Goal: Task Accomplishment & Management: Use online tool/utility

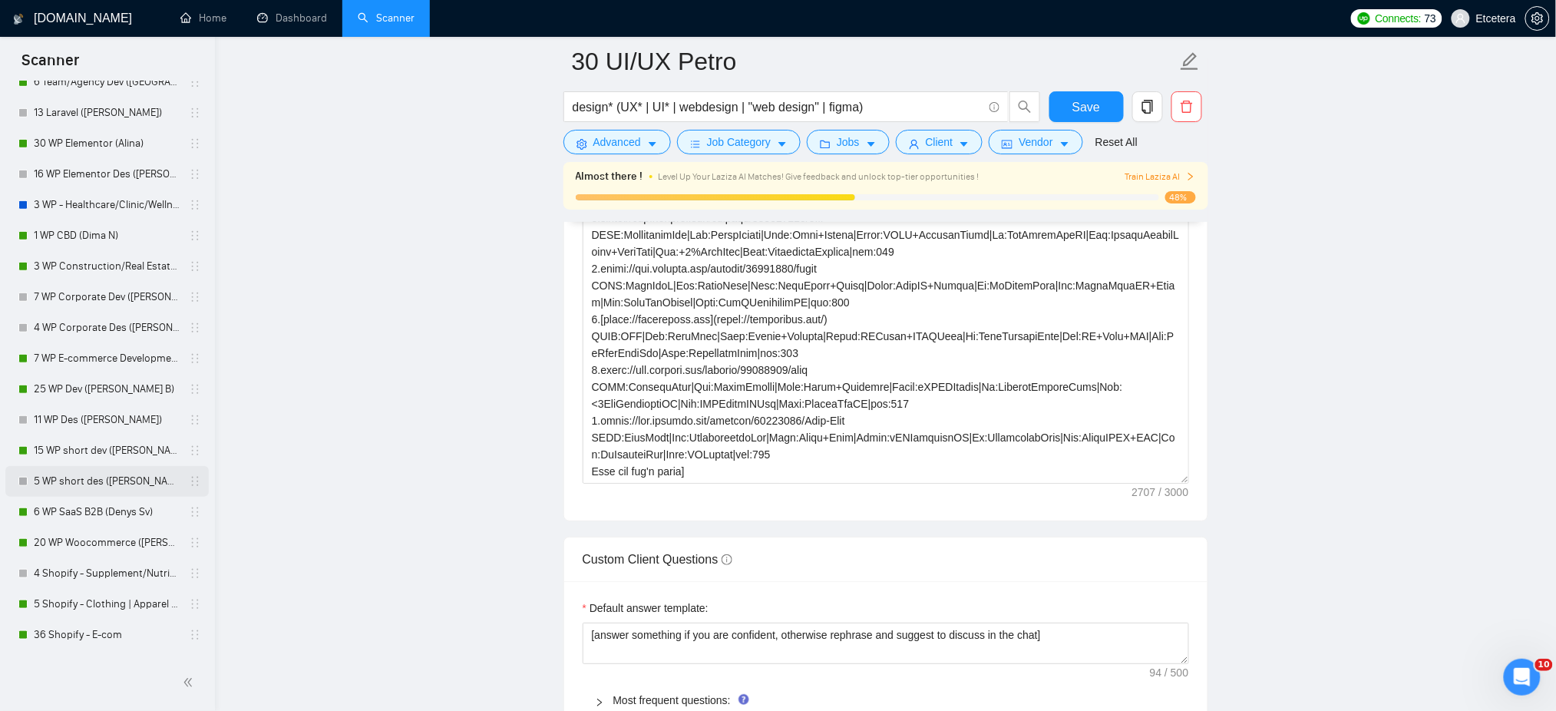
scroll to position [307, 0]
drag, startPoint x: 90, startPoint y: 637, endPoint x: 299, endPoint y: 597, distance: 212.6
click at [90, 637] on link "36 Shopify - E-com" at bounding box center [107, 633] width 146 height 31
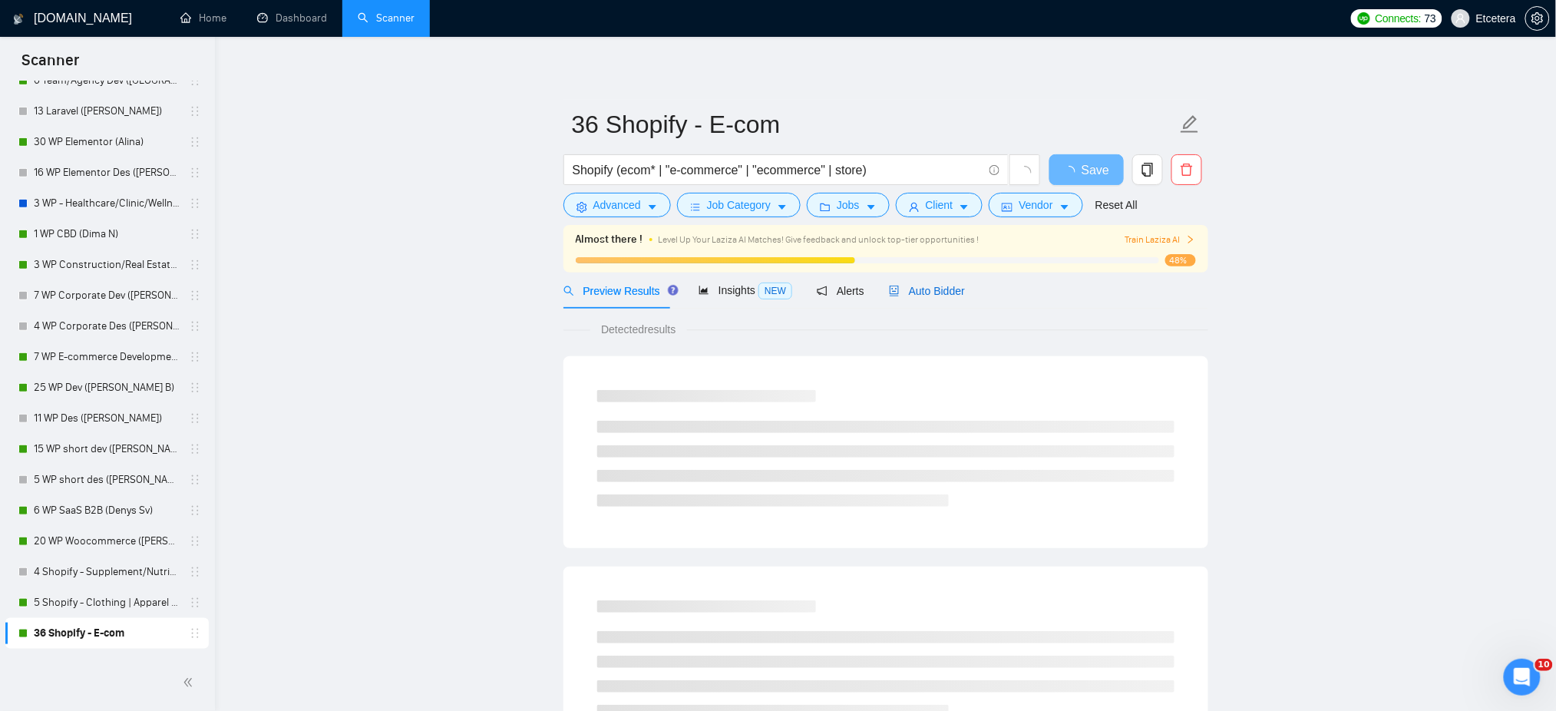
click at [923, 295] on span "Auto Bidder" at bounding box center [927, 291] width 76 height 12
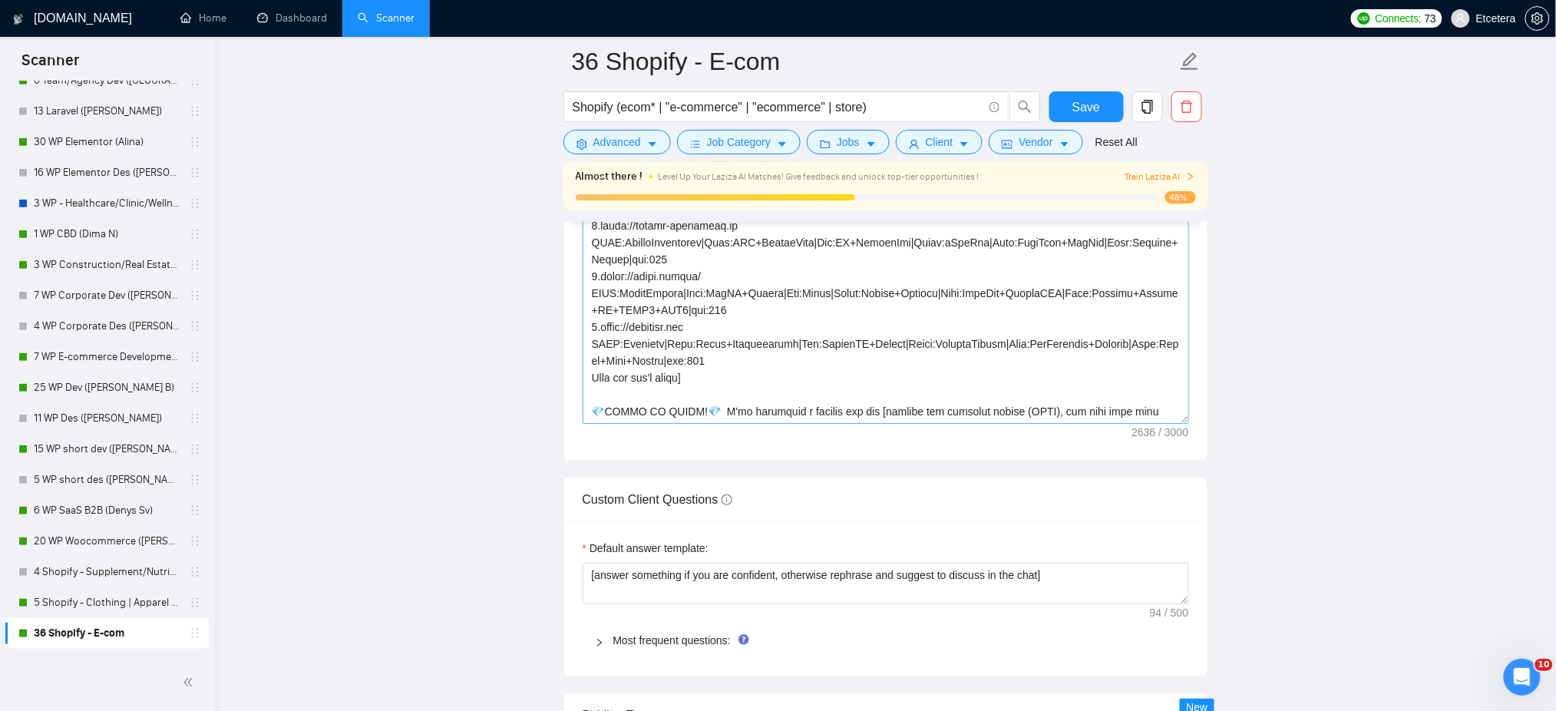
scroll to position [1945, 0]
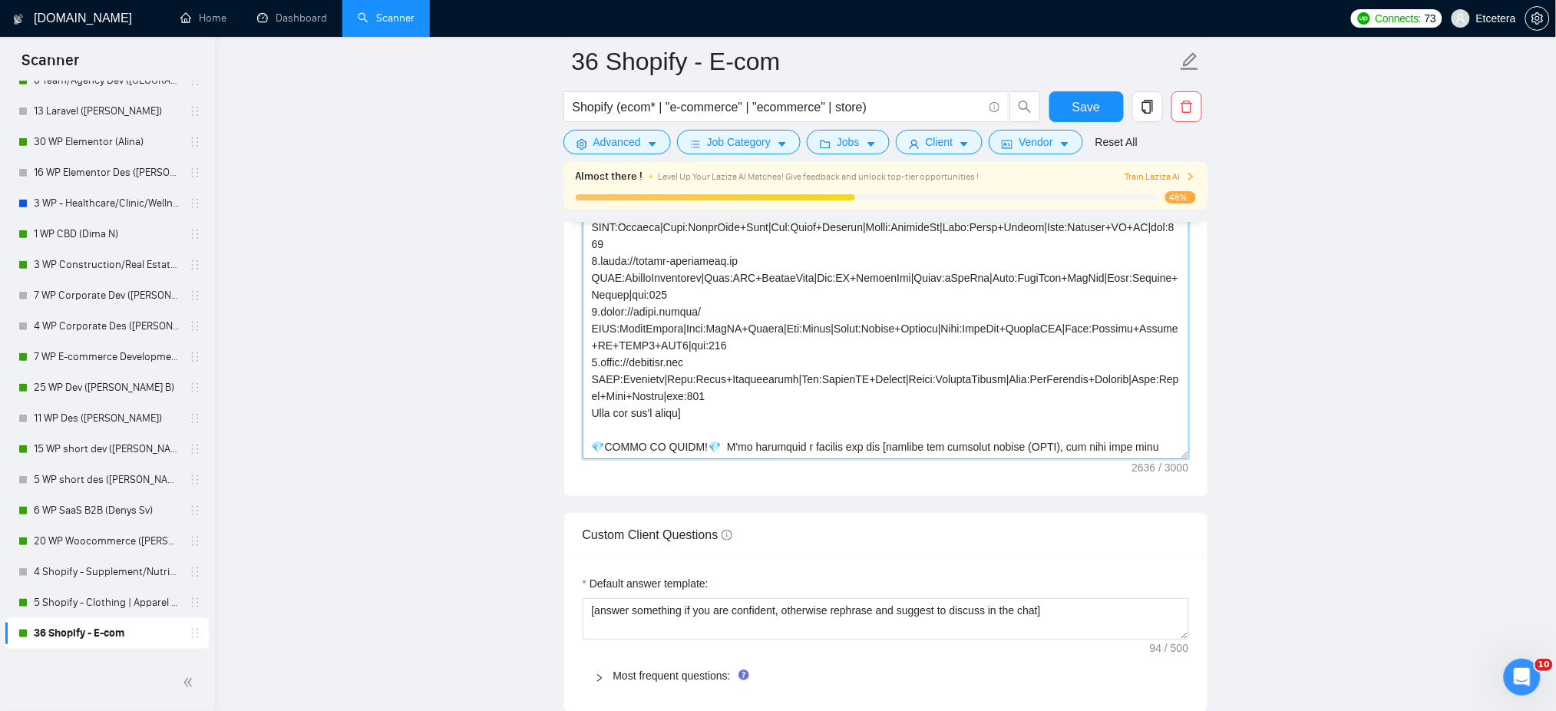
click at [706, 424] on textarea "Cover letter template:" at bounding box center [886, 287] width 607 height 346
click at [713, 434] on textarea "Cover letter template:" at bounding box center [886, 287] width 607 height 346
paste textarea "𝗛𝗶"
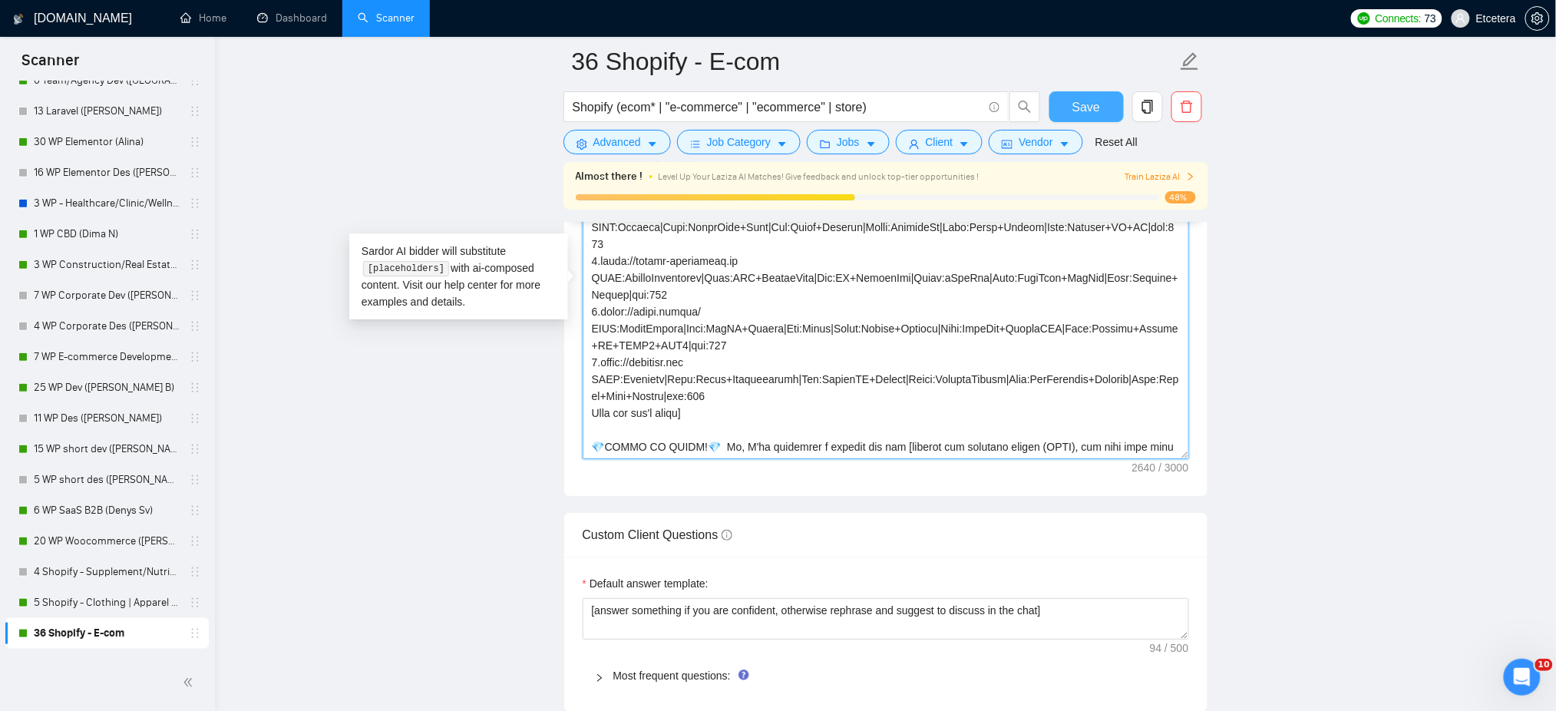
type textarea "[Loremipsum dolor= 6.sitam://consecte.adi ELIT:Seddoeiu|Temp:IncIdidun+Utlabo|E…"
click at [1086, 105] on span "Save" at bounding box center [1087, 107] width 28 height 19
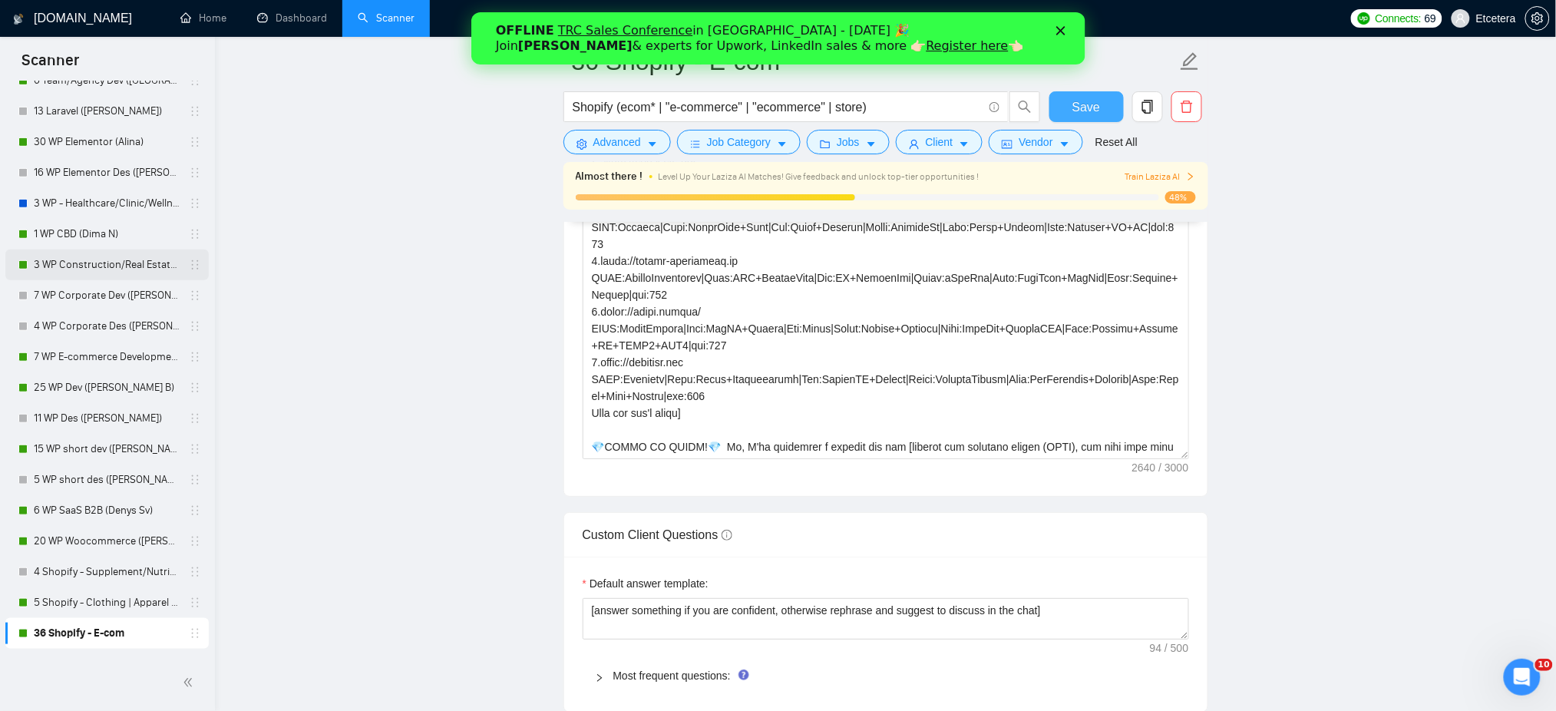
scroll to position [102, 0]
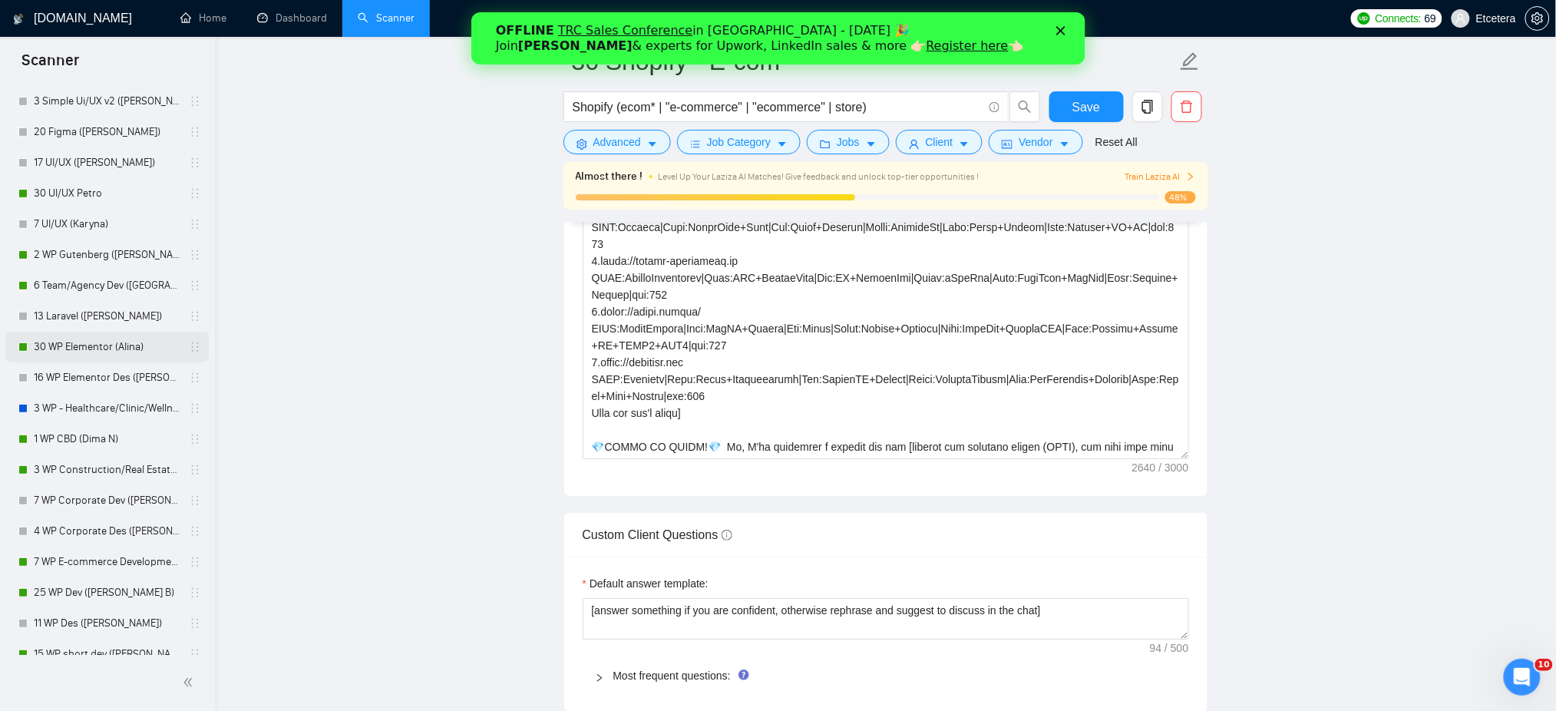
click at [94, 341] on link "30 WP Elementor (Alina)" at bounding box center [107, 347] width 146 height 31
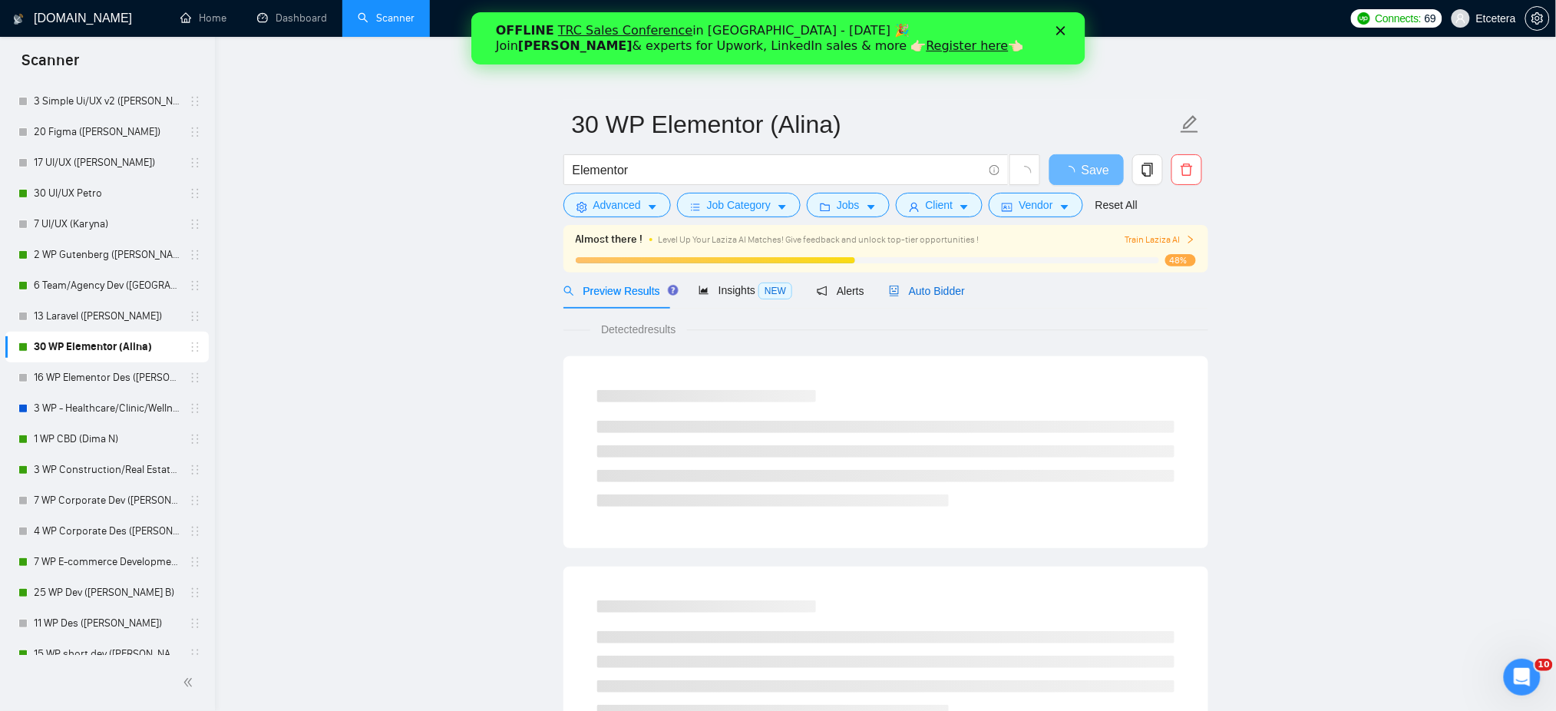
click at [913, 286] on span "Auto Bidder" at bounding box center [927, 291] width 76 height 12
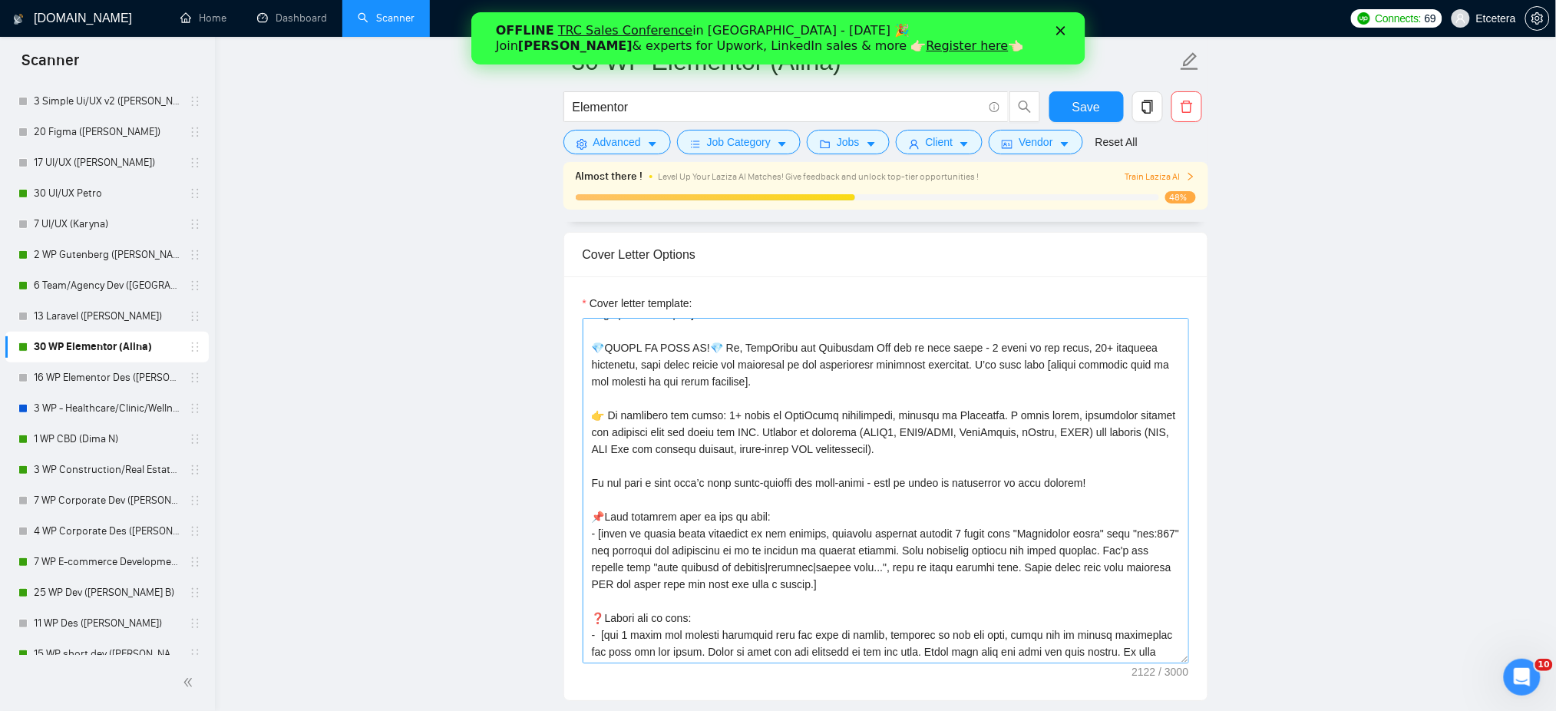
scroll to position [100, 0]
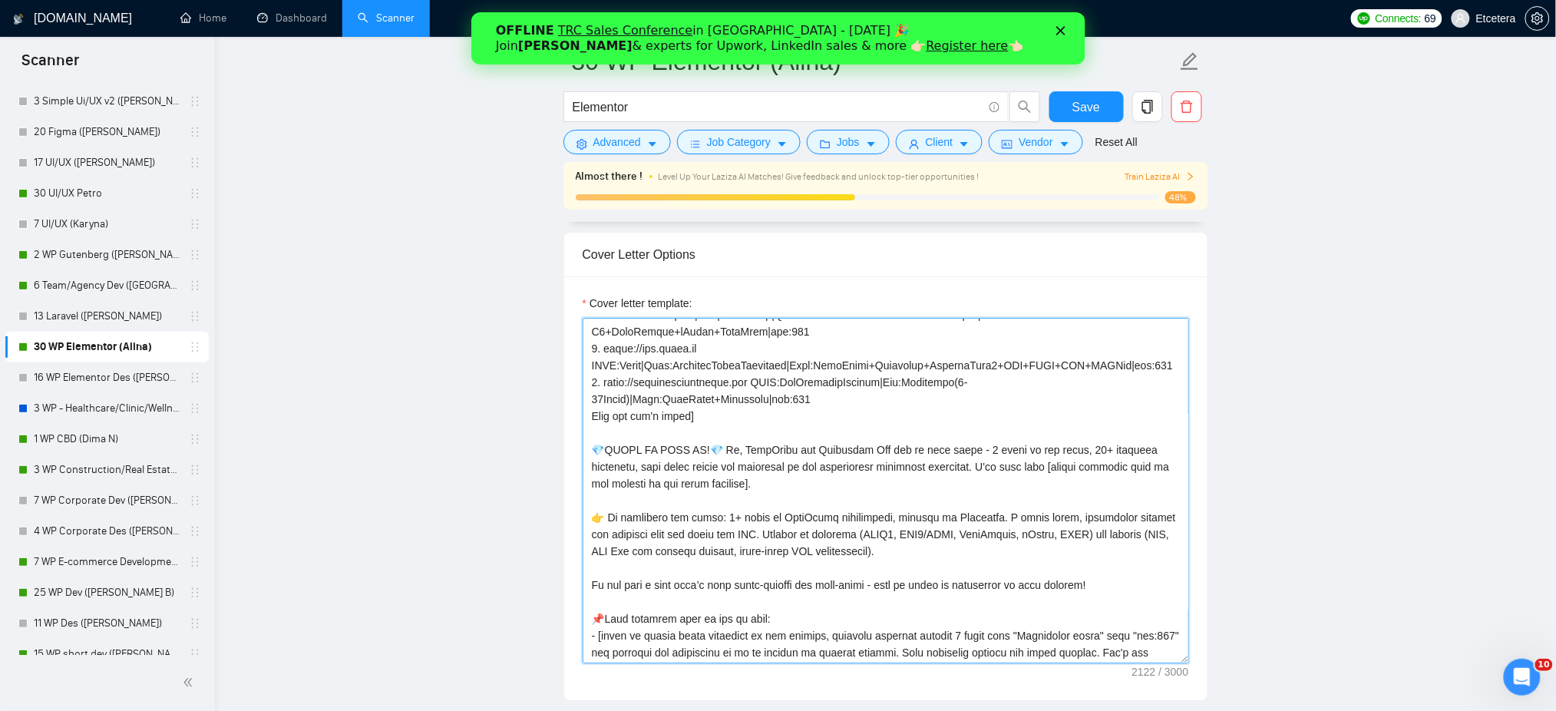
click at [835, 484] on textarea "Cover letter template:" at bounding box center [886, 491] width 607 height 346
paste textarea "𝗲𝗰𝗵𝗻𝗶𝗰𝗮𝗹"
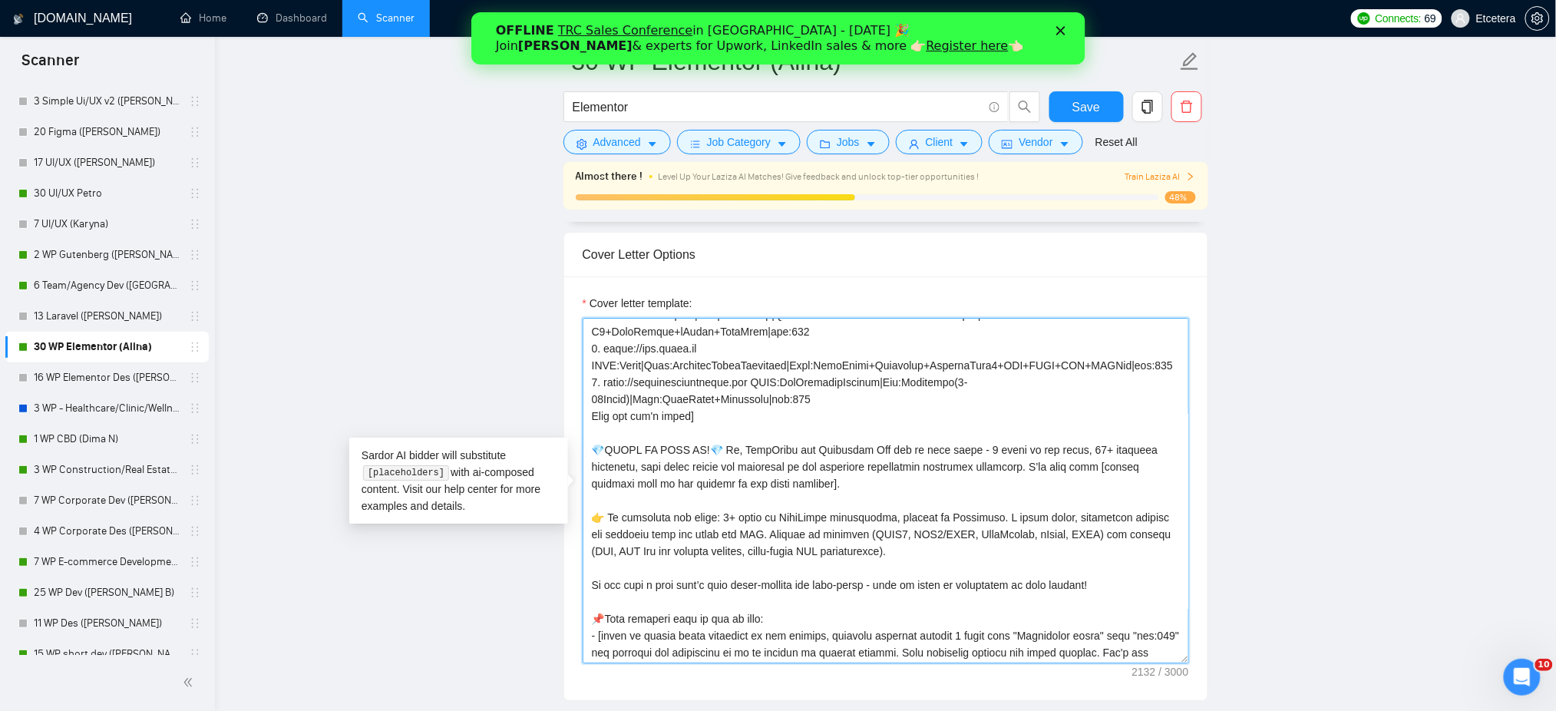
click at [954, 488] on textarea "Cover letter template:" at bounding box center [886, 491] width 607 height 346
drag, startPoint x: 954, startPoint y: 488, endPoint x: 1003, endPoint y: 491, distance: 49.2
click at [954, 488] on textarea "Cover letter template:" at bounding box center [886, 491] width 607 height 346
click at [1021, 491] on textarea "Cover letter template:" at bounding box center [886, 491] width 607 height 346
type textarea "[Loremip dolor sita con ad elit: 1. seddo://eius.temporincididunt.utl ETDO:Magn…"
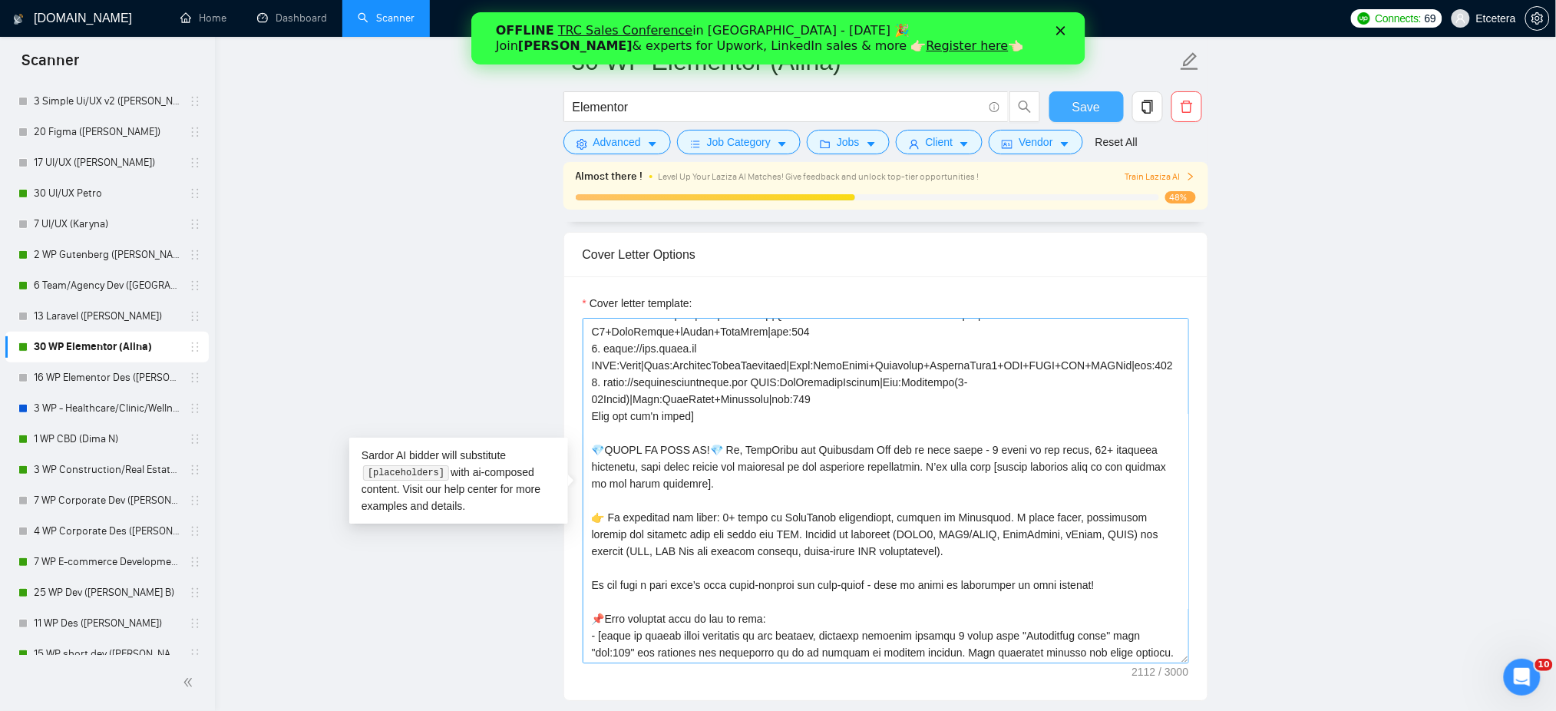
drag, startPoint x: 1090, startPoint y: 114, endPoint x: 987, endPoint y: 319, distance: 228.4
click at [1089, 114] on span "Save" at bounding box center [1087, 107] width 28 height 19
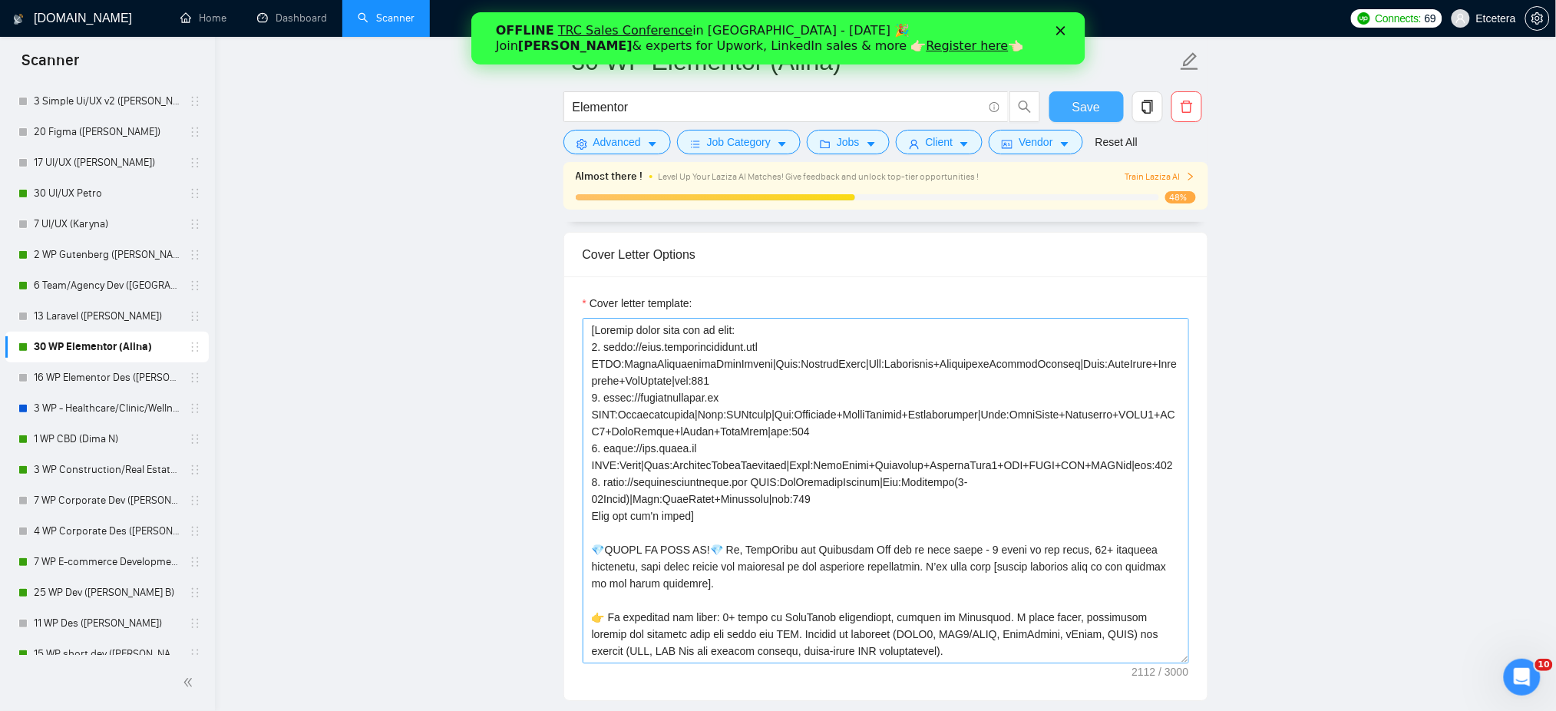
scroll to position [102, 0]
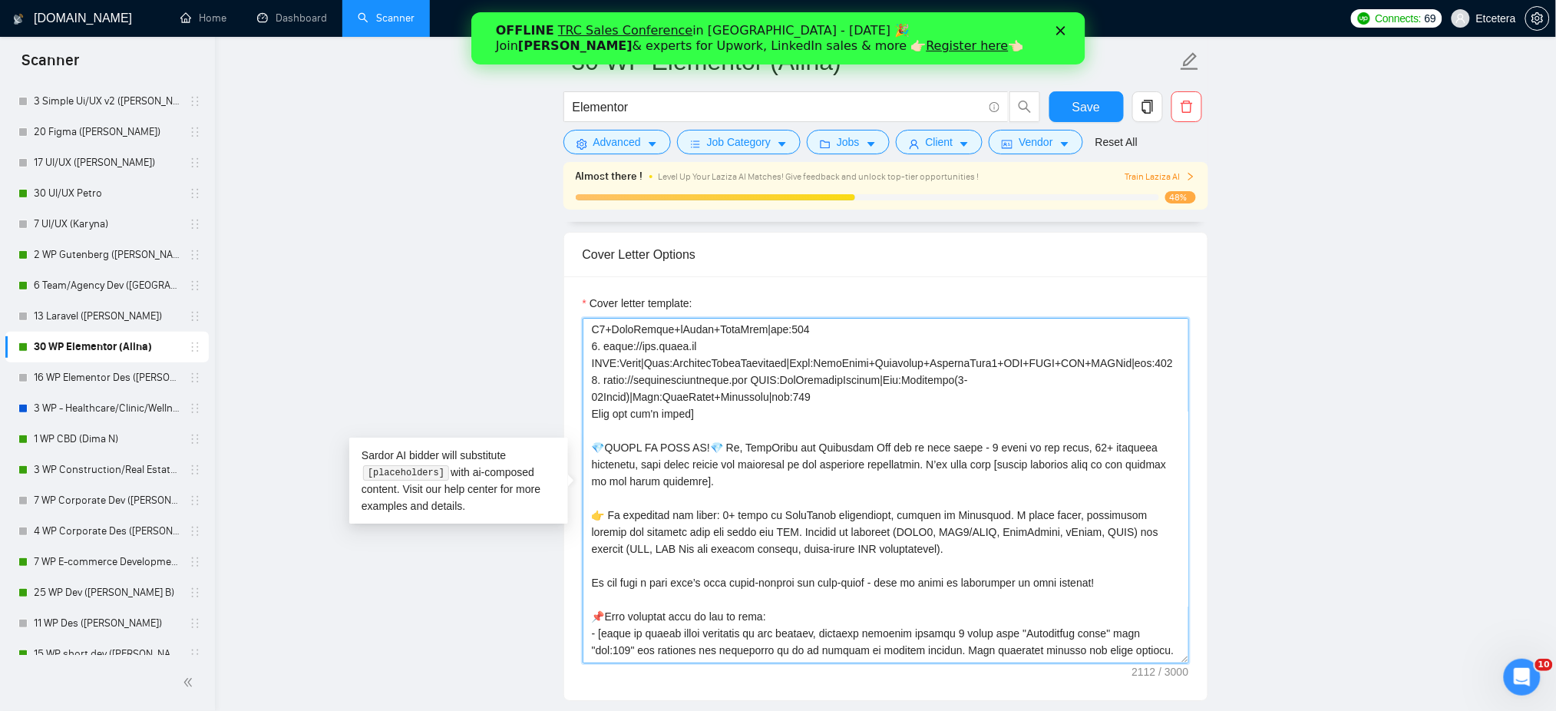
drag, startPoint x: 737, startPoint y: 464, endPoint x: 948, endPoint y: 486, distance: 211.6
click at [948, 486] on textarea "Cover letter template:" at bounding box center [886, 491] width 607 height 346
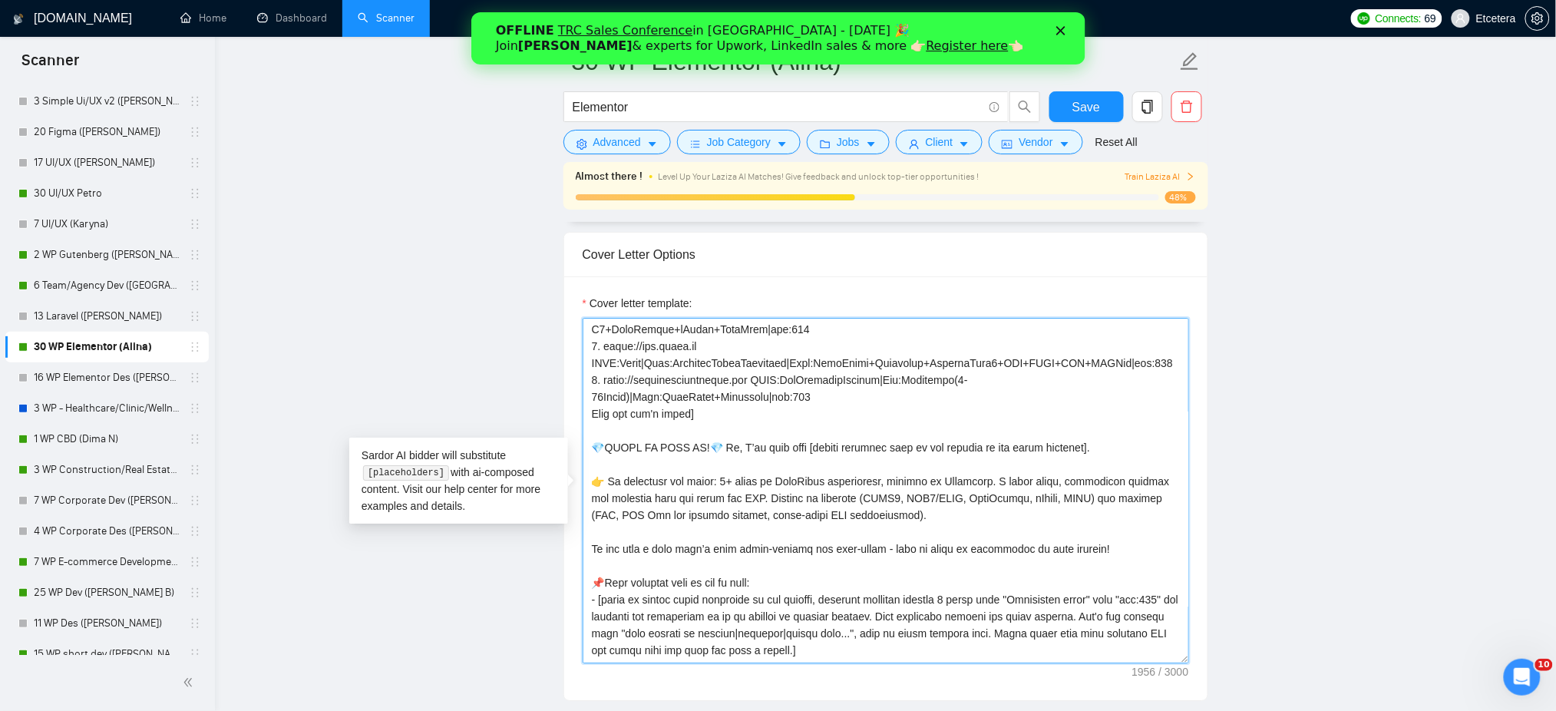
click at [1078, 465] on textarea "Cover letter template:" at bounding box center [886, 491] width 607 height 346
paste textarea "WordPress and Elementor Pro are my core stack - 4 years in the field, 30+ proje…"
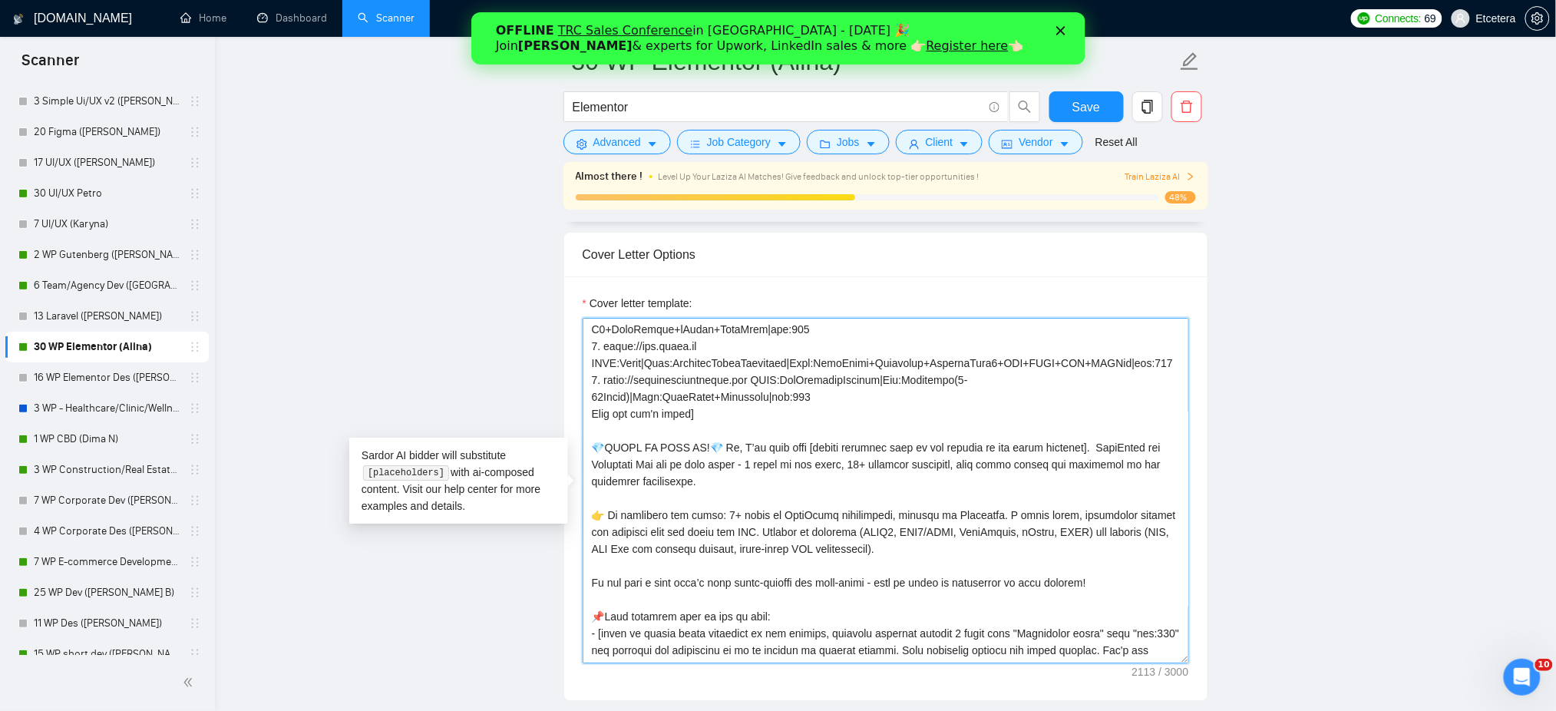
click at [1077, 466] on textarea "Cover letter template:" at bounding box center [886, 491] width 607 height 346
click at [821, 498] on textarea "Cover letter template:" at bounding box center [886, 491] width 607 height 346
type textarea "[Loremip dolor sita con ad elit: 0. seddo://eius.temporincididunt.utl ETDO:Magn…"
click at [1073, 107] on span "Save" at bounding box center [1087, 107] width 28 height 19
